Goal: Task Accomplishment & Management: Use online tool/utility

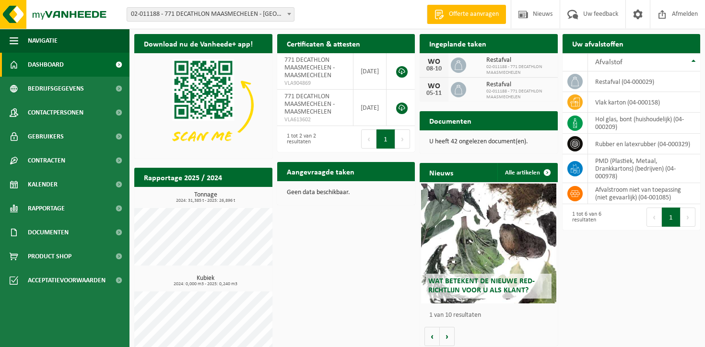
click at [192, 10] on span "02-011188 - 771 DECATHLON MAASMECHELEN - [GEOGRAPHIC_DATA]" at bounding box center [210, 14] width 167 height 13
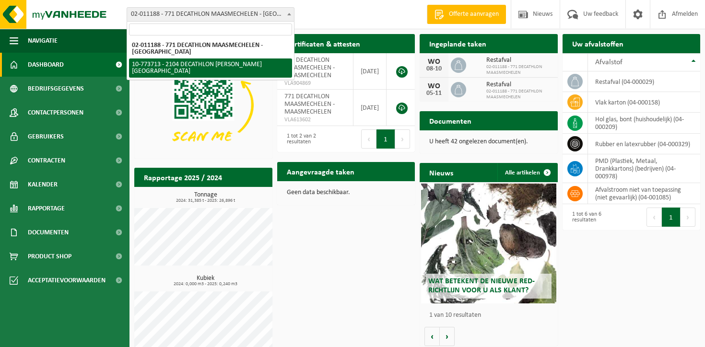
select select "24282"
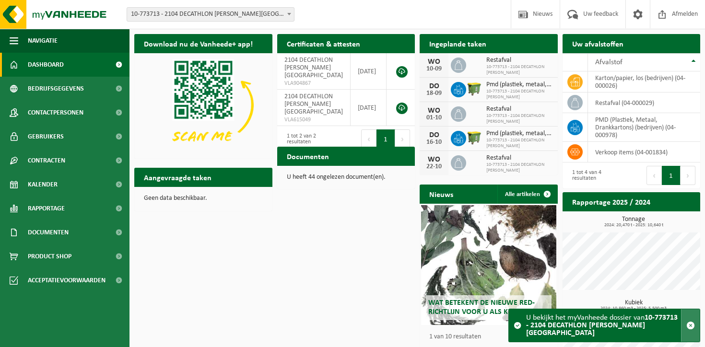
click at [692, 330] on span "button" at bounding box center [690, 325] width 9 height 9
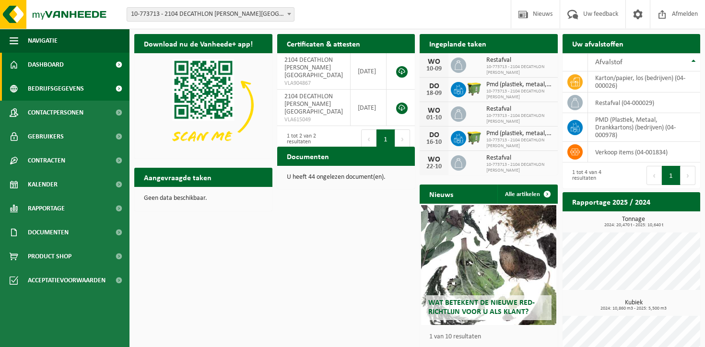
click at [69, 89] on span "Bedrijfsgegevens" at bounding box center [56, 89] width 56 height 24
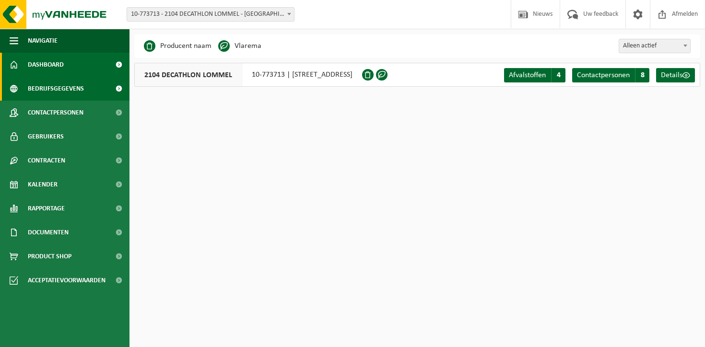
click at [70, 63] on link "Dashboard" at bounding box center [64, 65] width 129 height 24
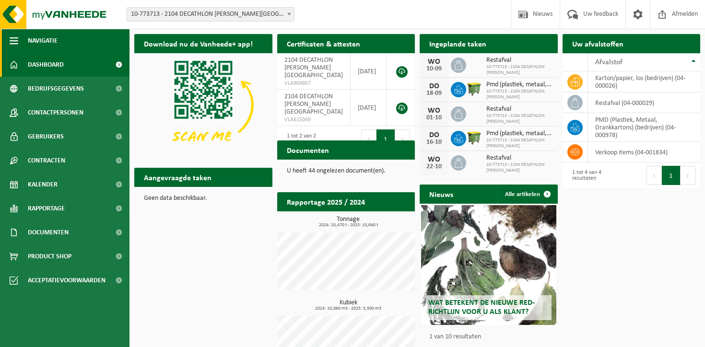
click at [11, 40] on span "button" at bounding box center [14, 41] width 9 height 24
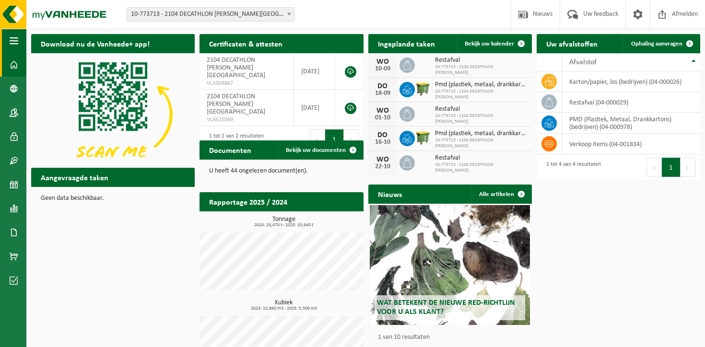
click at [11, 40] on span "button" at bounding box center [14, 41] width 9 height 24
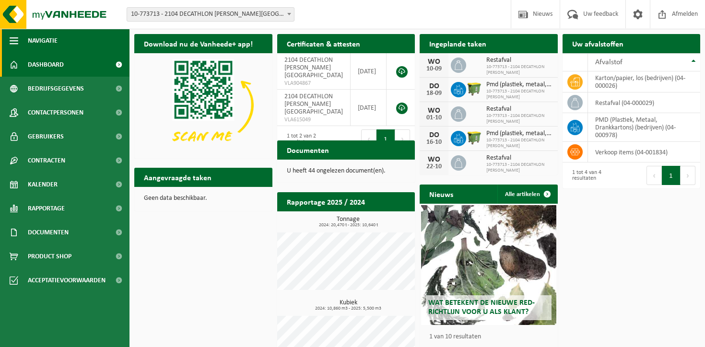
click at [11, 40] on span "button" at bounding box center [14, 41] width 9 height 24
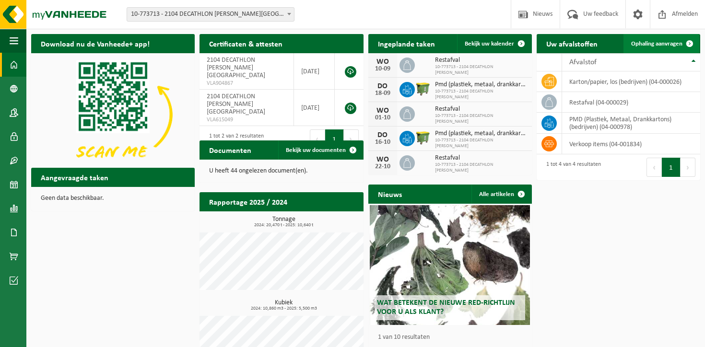
click at [683, 46] on span at bounding box center [689, 43] width 19 height 19
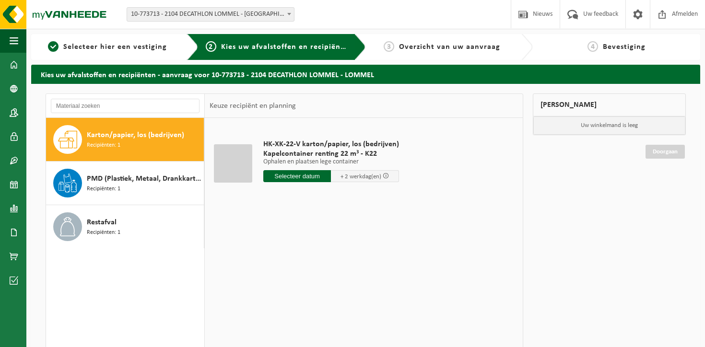
click at [302, 173] on input "text" at bounding box center [297, 176] width 68 height 12
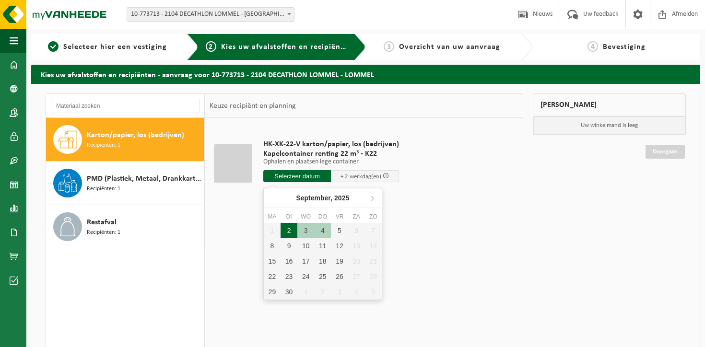
click at [284, 231] on div "2" at bounding box center [288, 230] width 17 height 15
type input "Van 2025-09-02"
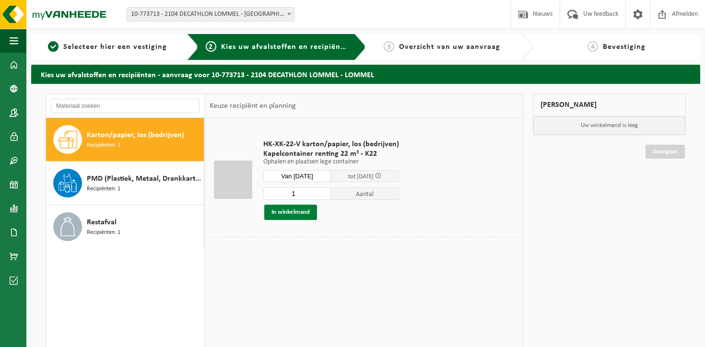
click at [294, 216] on button "In winkelmand" at bounding box center [290, 212] width 53 height 15
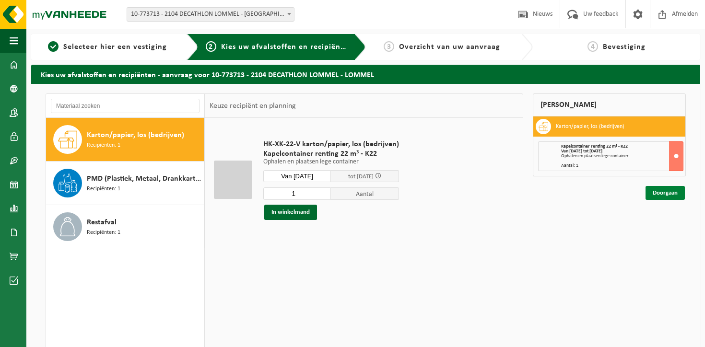
click at [671, 196] on link "Doorgaan" at bounding box center [664, 193] width 39 height 14
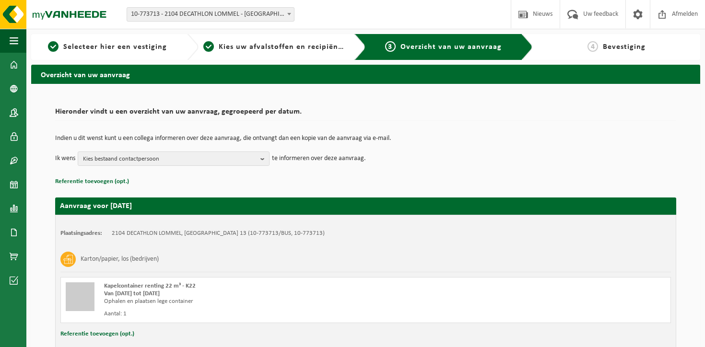
scroll to position [64, 0]
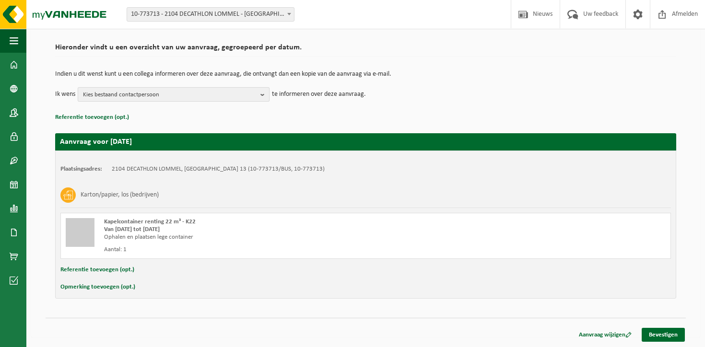
click at [215, 98] on span "Kies bestaand contactpersoon" at bounding box center [169, 95] width 173 height 14
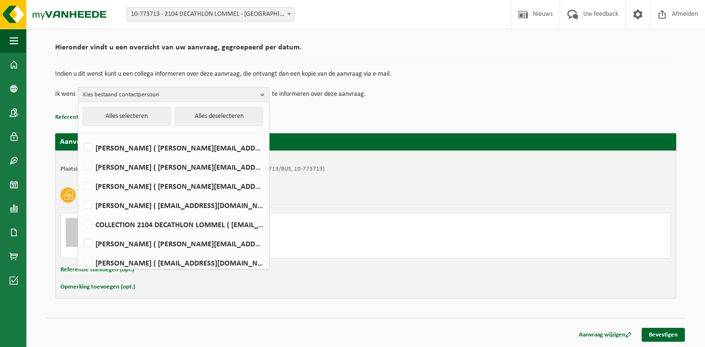
click at [440, 97] on td "Ik wens Kies bestaand contactpersoon Alles selecteren Alles deselecteren JOERI …" at bounding box center [365, 94] width 621 height 14
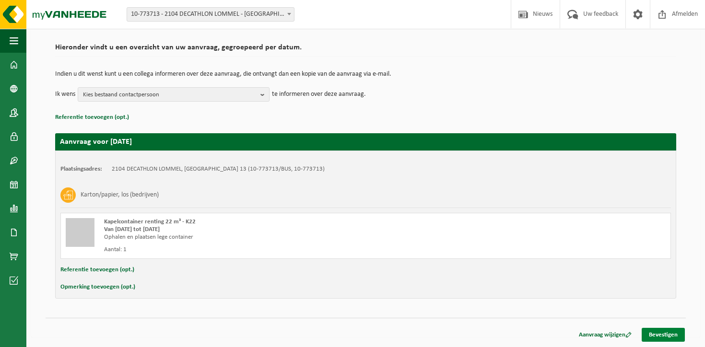
click at [674, 338] on link "Bevestigen" at bounding box center [662, 335] width 43 height 14
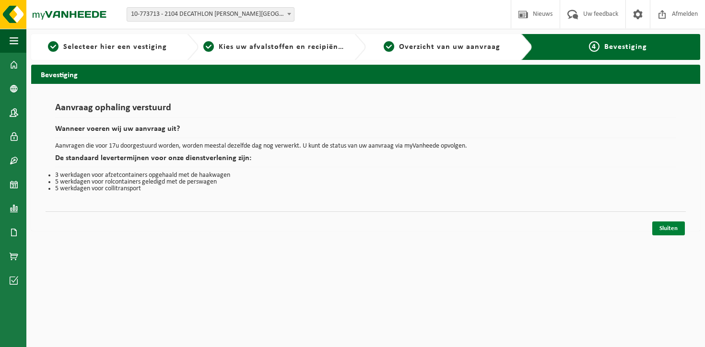
click at [668, 225] on link "Sluiten" at bounding box center [668, 228] width 33 height 14
